Goal: Navigation & Orientation: Locate item on page

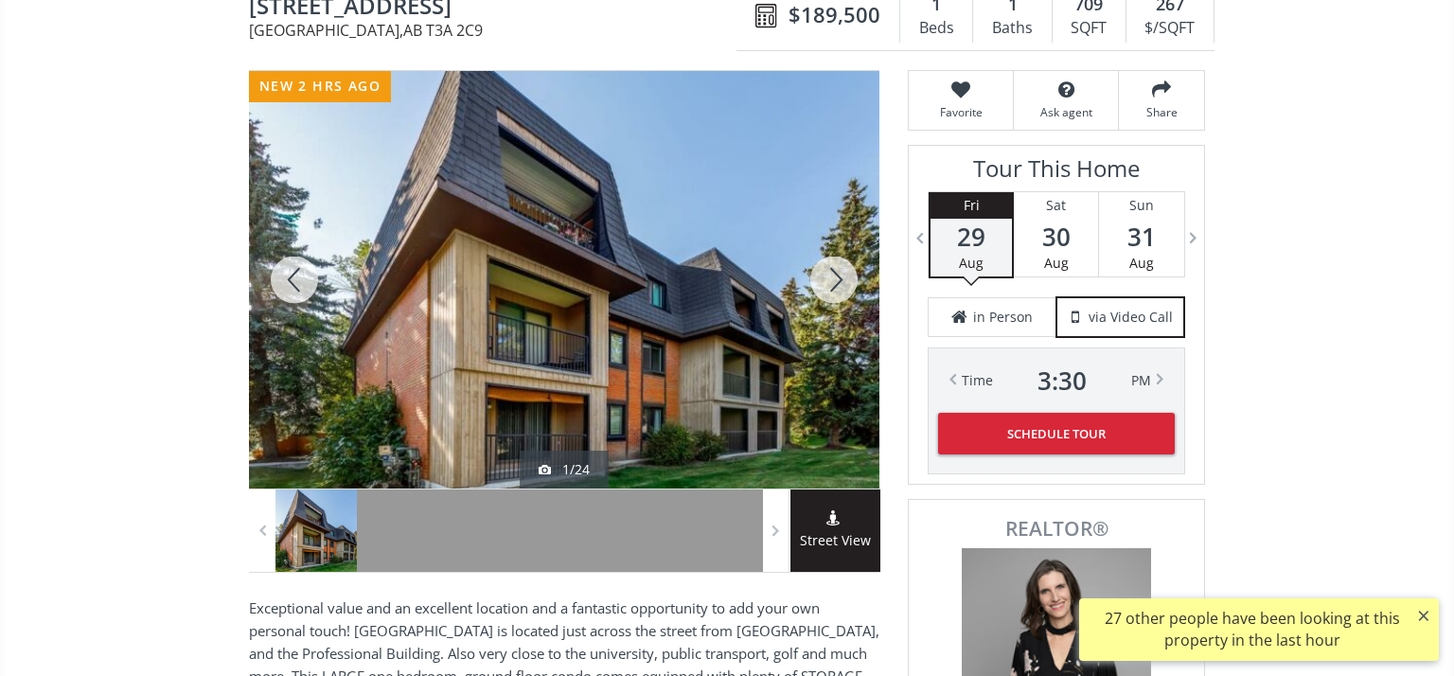
scroll to position [208, 0]
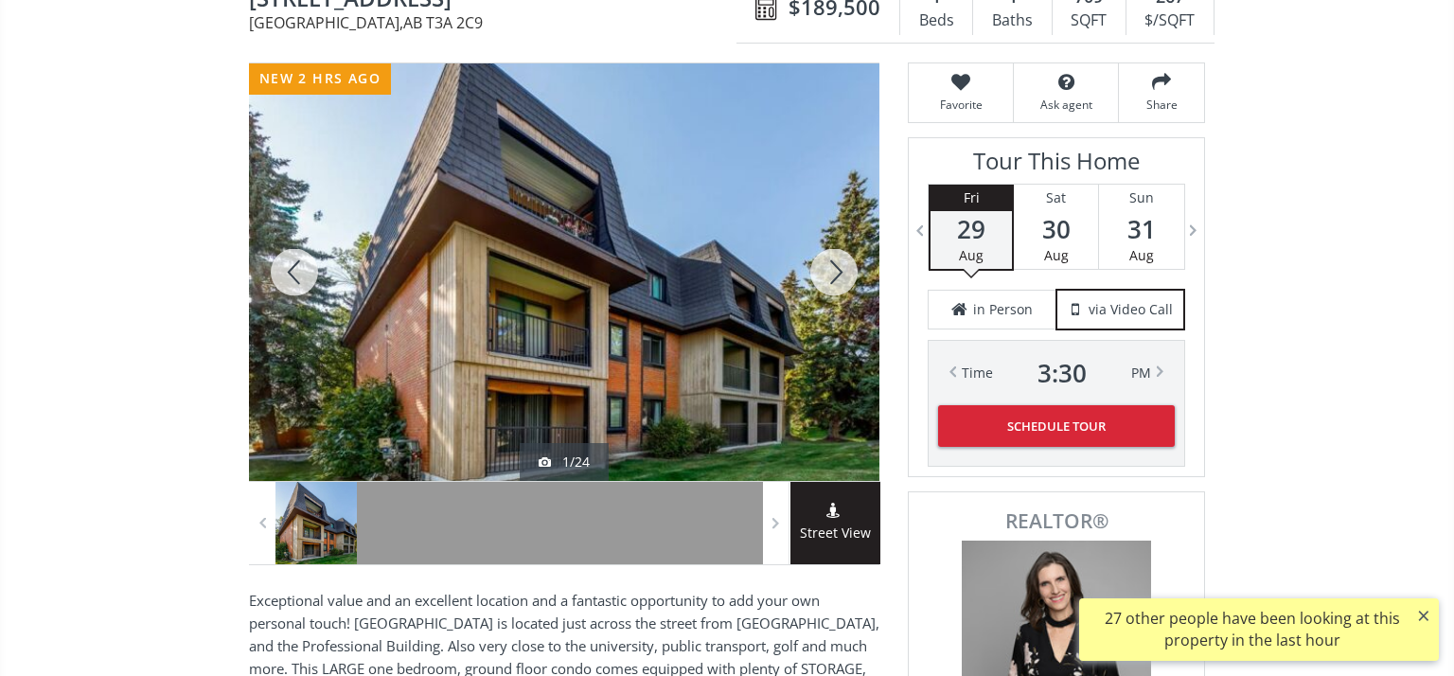
click at [664, 299] on div at bounding box center [564, 271] width 630 height 417
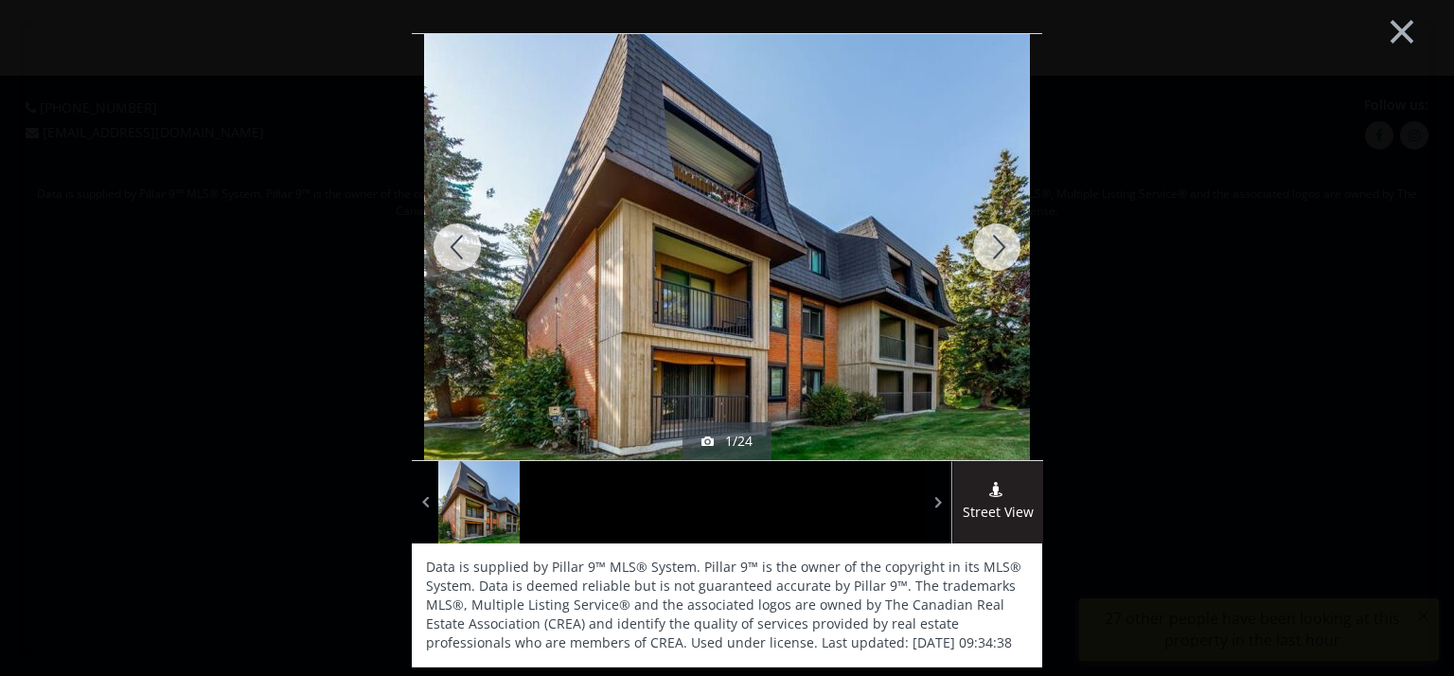
scroll to position [0, 0]
click at [1001, 246] on div at bounding box center [996, 247] width 91 height 426
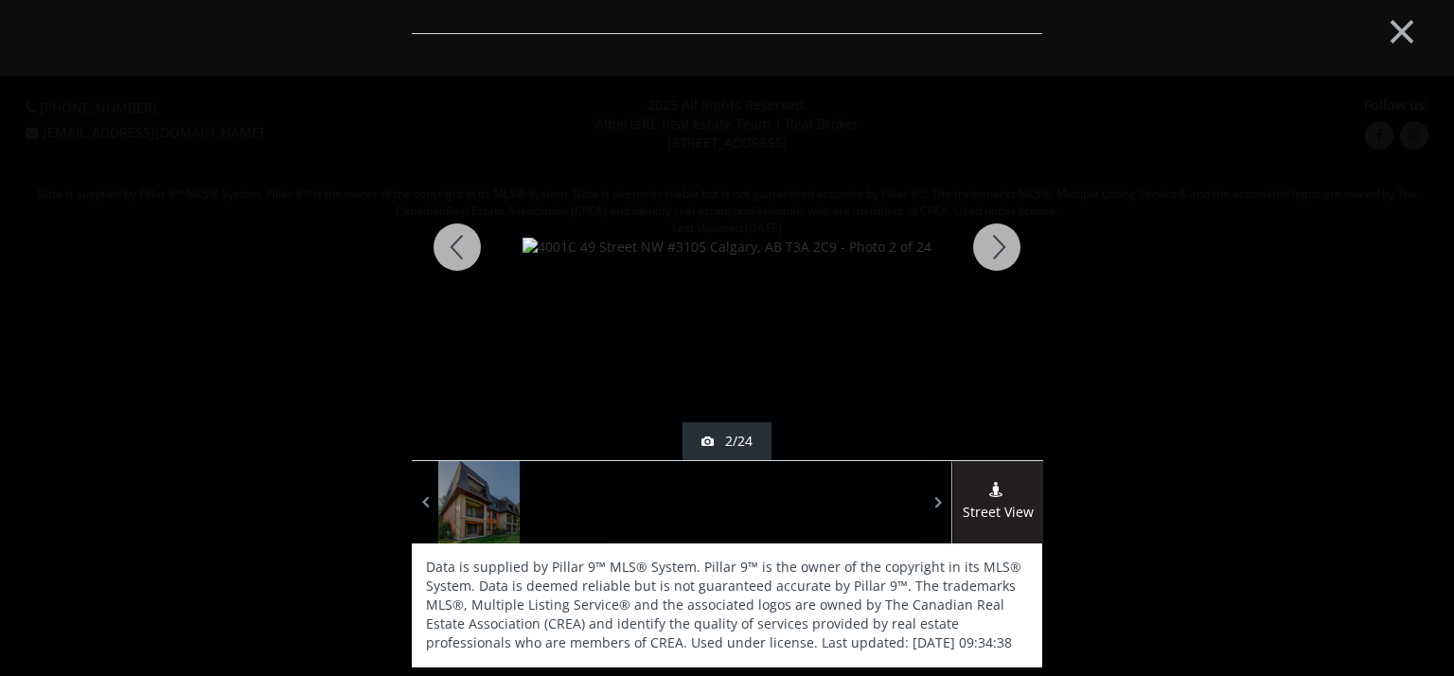
click at [1001, 246] on div at bounding box center [996, 247] width 91 height 426
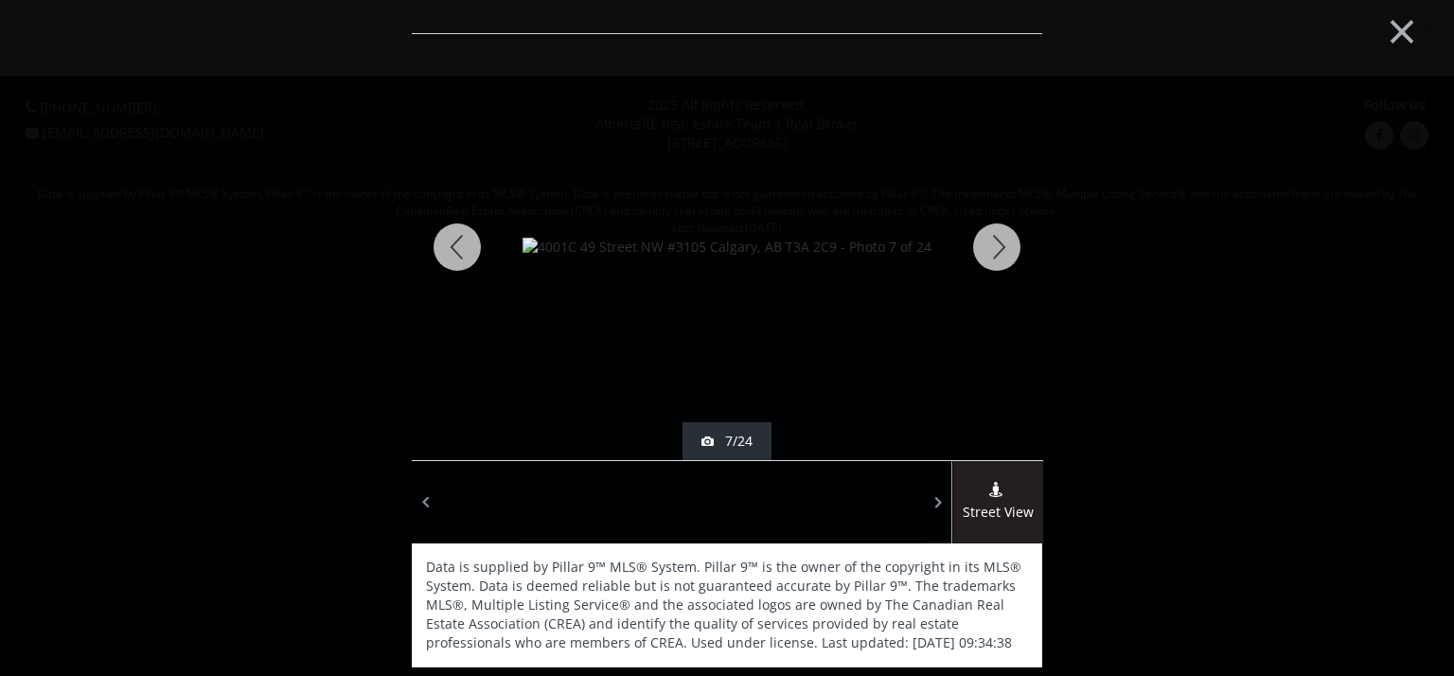
click at [1001, 246] on div at bounding box center [996, 247] width 91 height 426
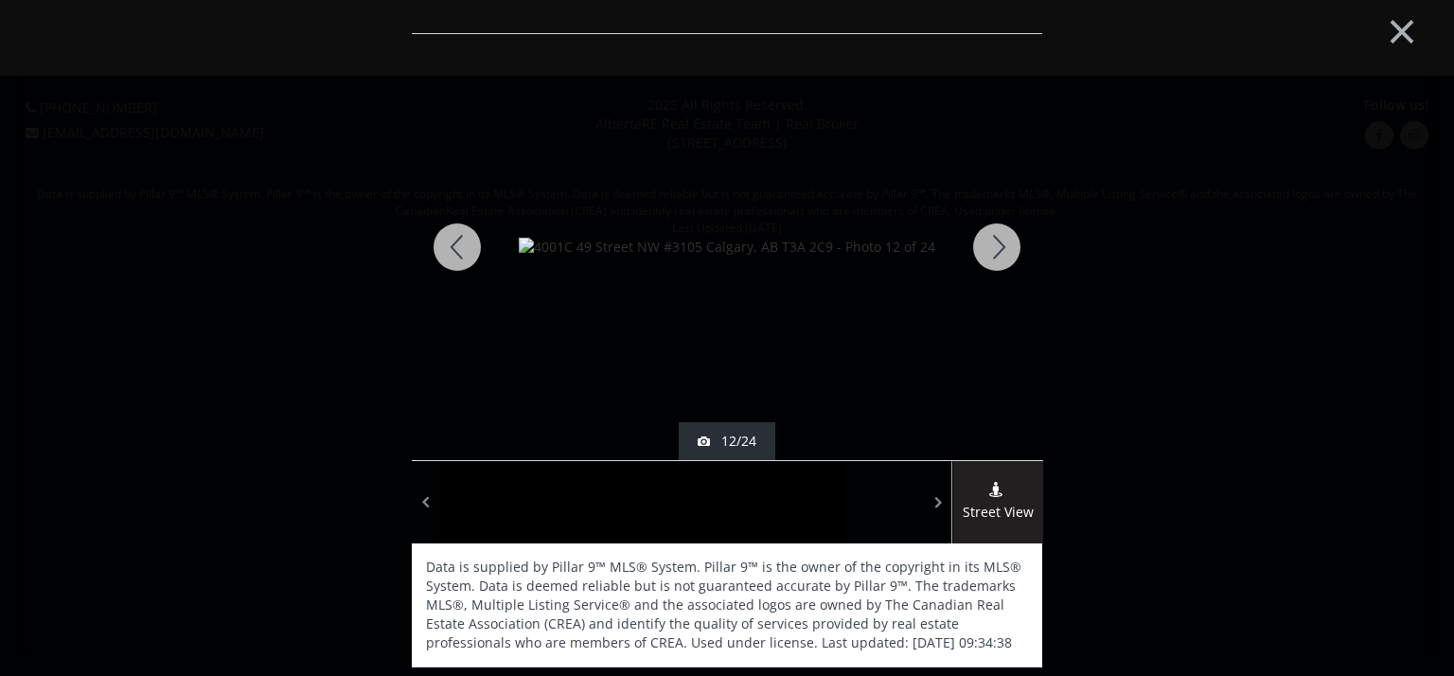
click at [1001, 246] on div at bounding box center [996, 247] width 91 height 426
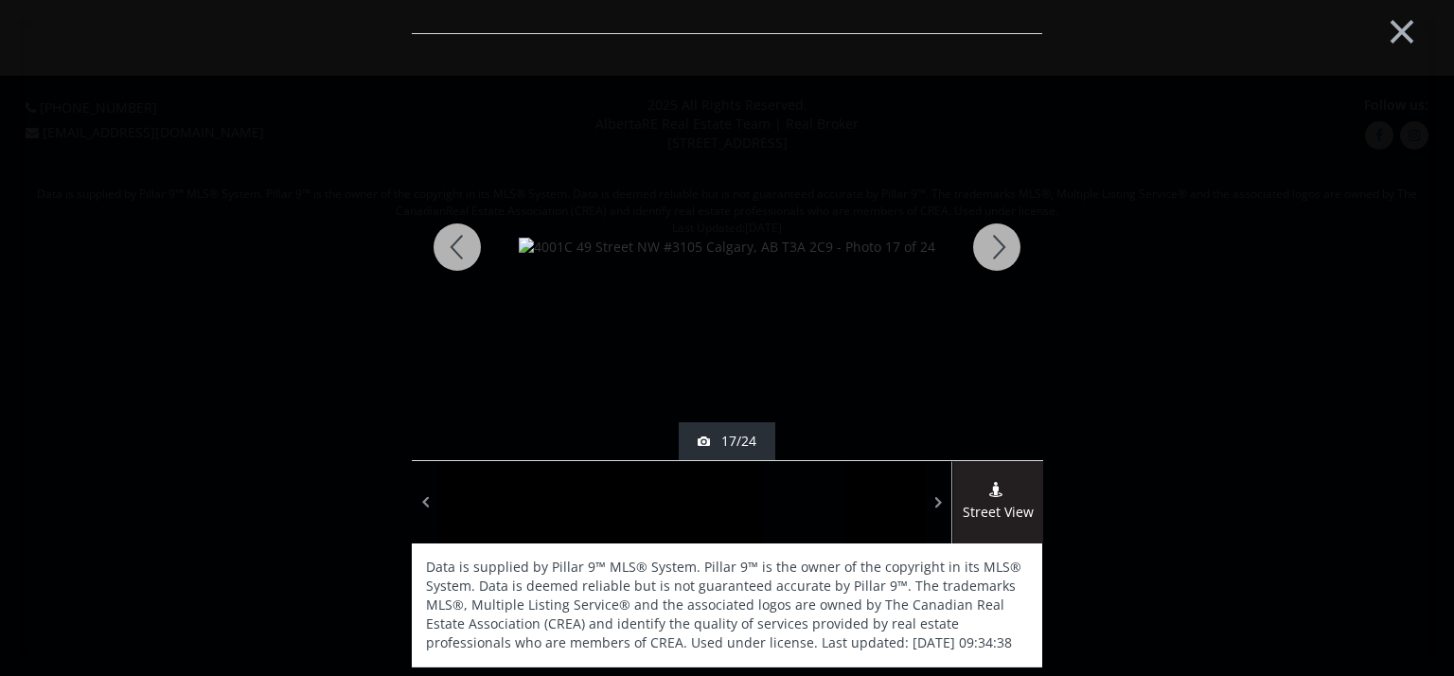
click at [1001, 246] on div at bounding box center [996, 247] width 91 height 426
click at [1408, 32] on button "×" at bounding box center [1402, 30] width 104 height 78
